Goal: Find specific page/section: Find specific page/section

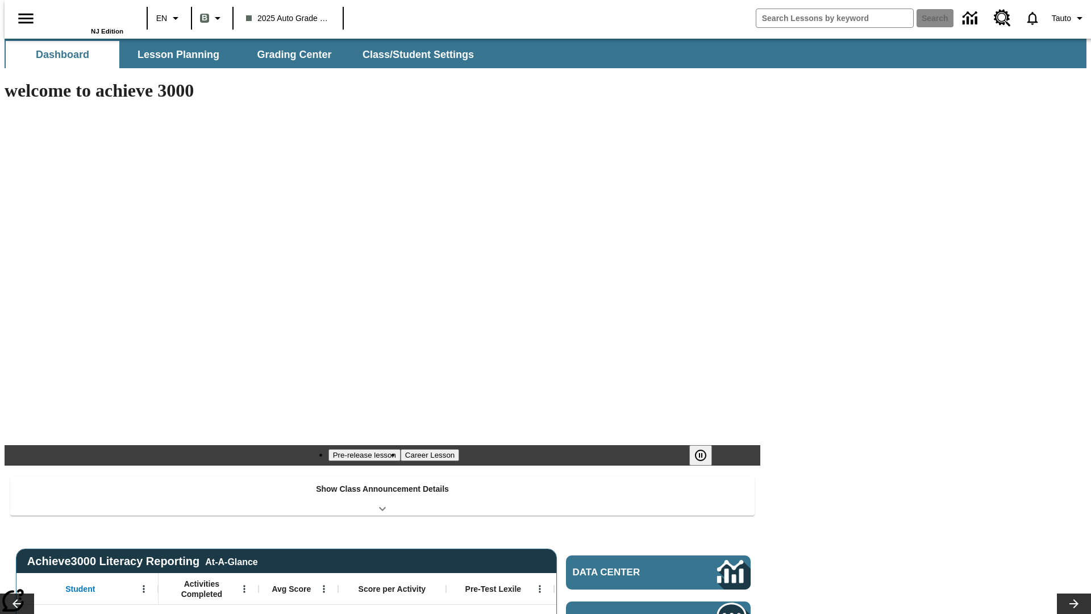
type input "-1"
click at [174, 55] on span "Lesson Planning" at bounding box center [179, 54] width 82 height 13
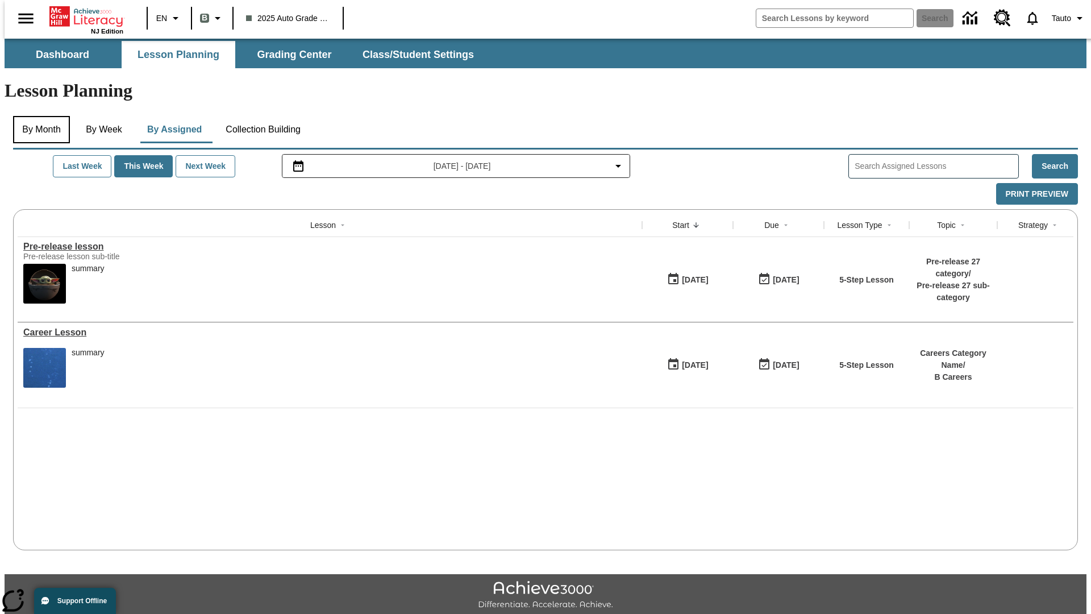
click at [38, 116] on button "By Month" at bounding box center [41, 129] width 57 height 27
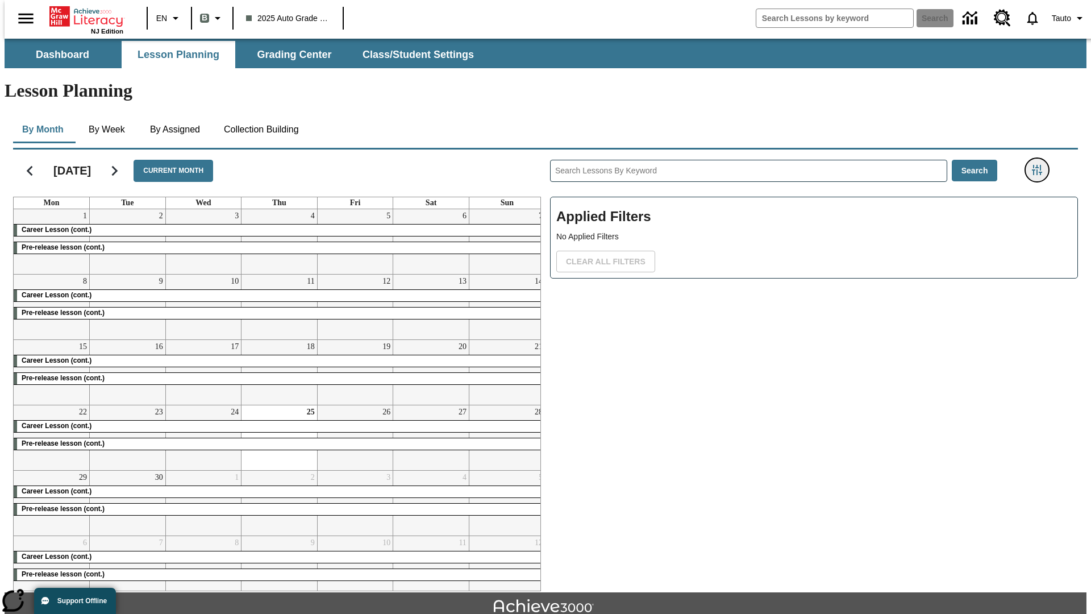
click at [1041, 165] on icon "Filters Side menu" at bounding box center [1037, 170] width 10 height 10
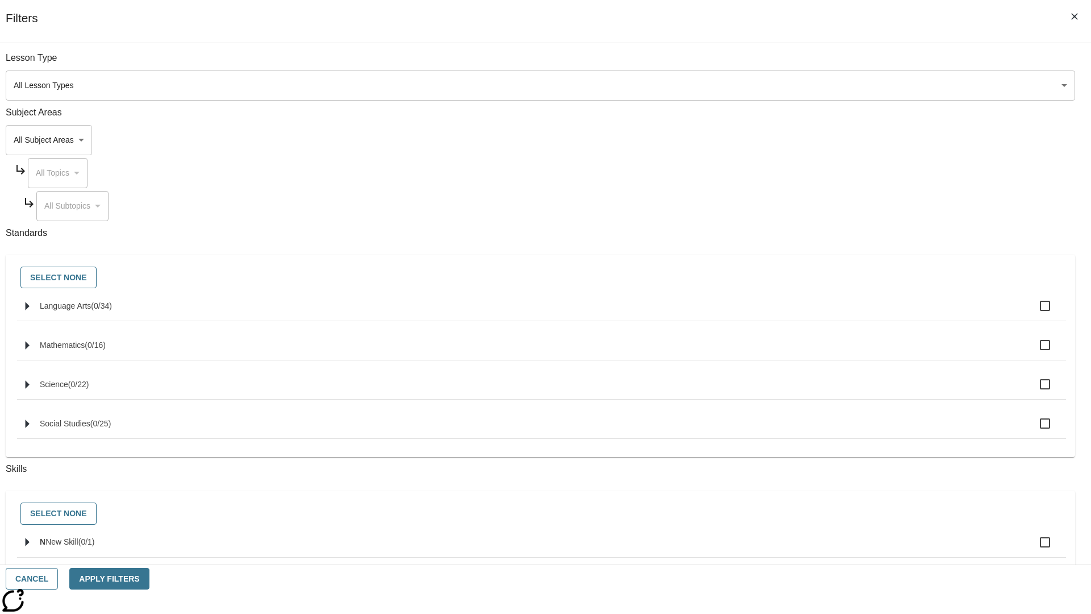
click at [818, 404] on body "Skip to main content NJ Edition EN B 2025 Auto Grade 1 B Search 0 Tauto Dashboa…" at bounding box center [546, 352] width 1082 height 627
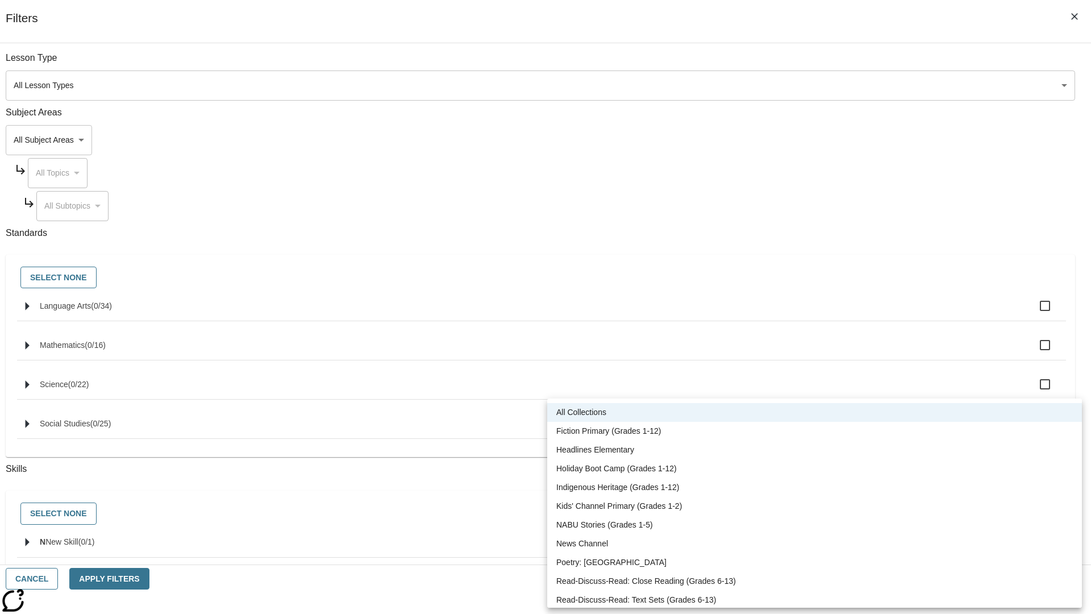
scroll to position [473, 0]
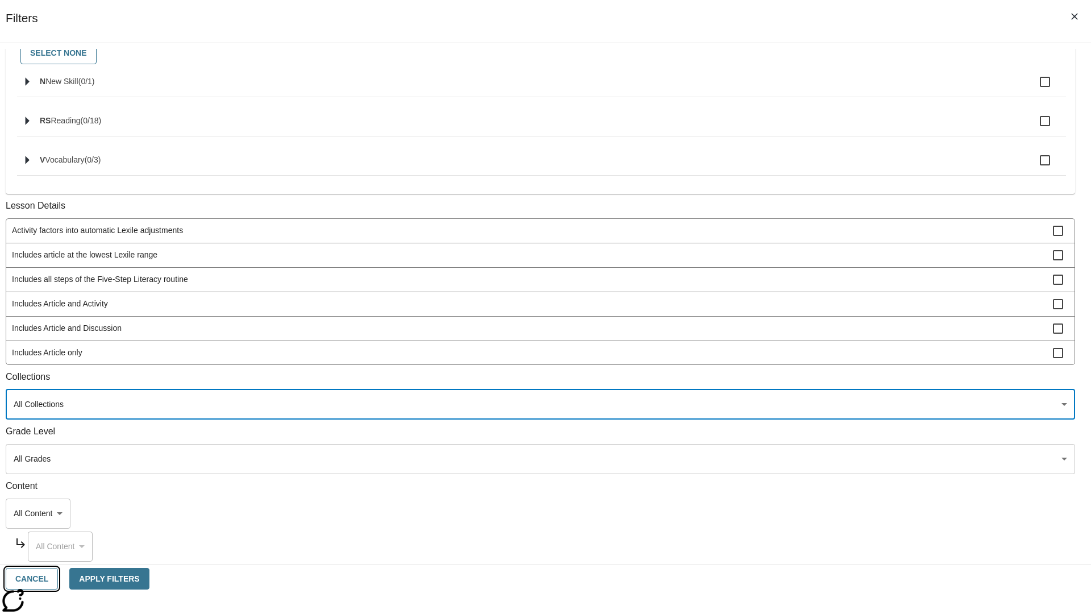
click at [58, 579] on button "Cancel" at bounding box center [32, 579] width 52 height 22
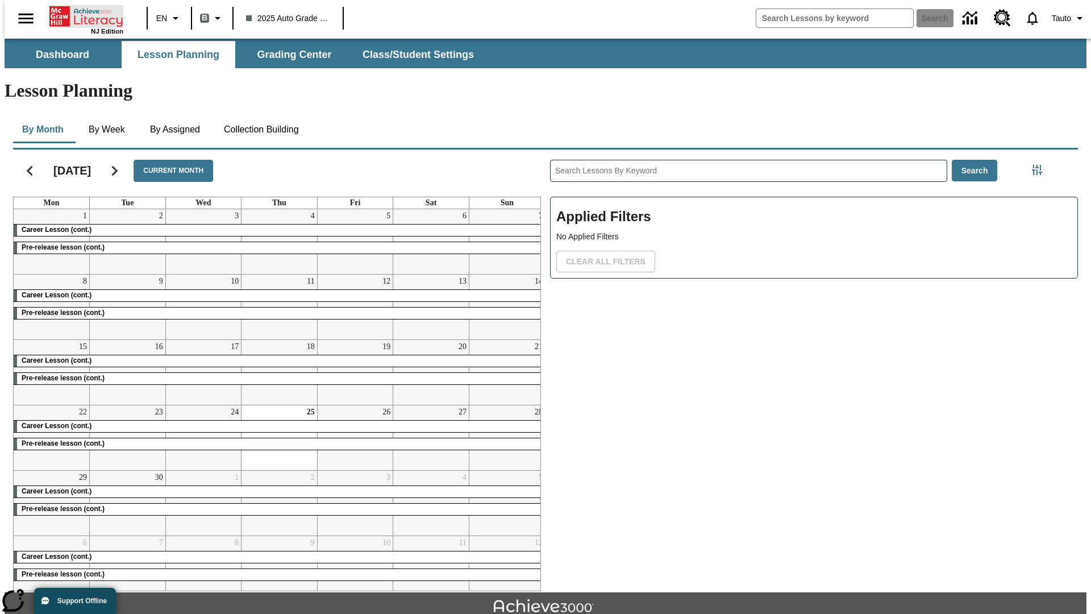
click at [82, 15] on icon "Home" at bounding box center [87, 16] width 76 height 23
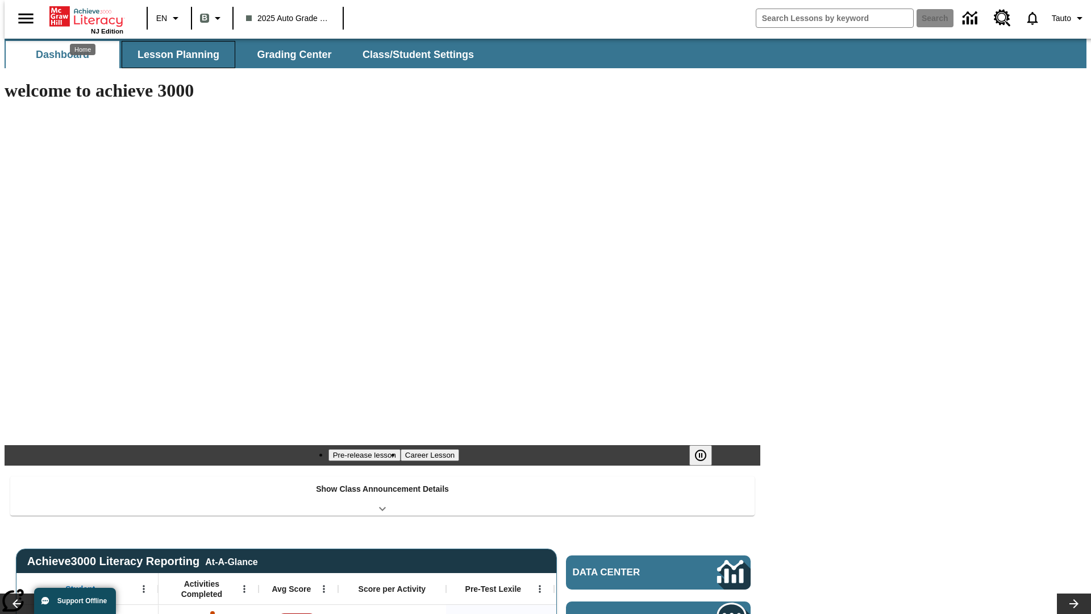
click at [174, 55] on span "Lesson Planning" at bounding box center [179, 54] width 82 height 13
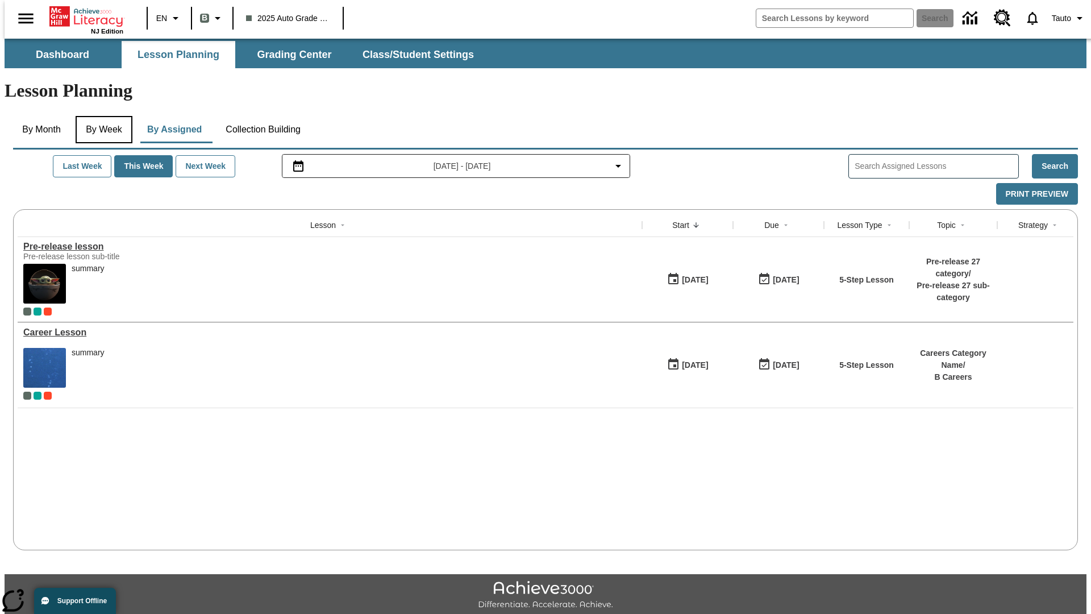
click at [102, 116] on button "By Week" at bounding box center [104, 129] width 57 height 27
